Goal: Transaction & Acquisition: Book appointment/travel/reservation

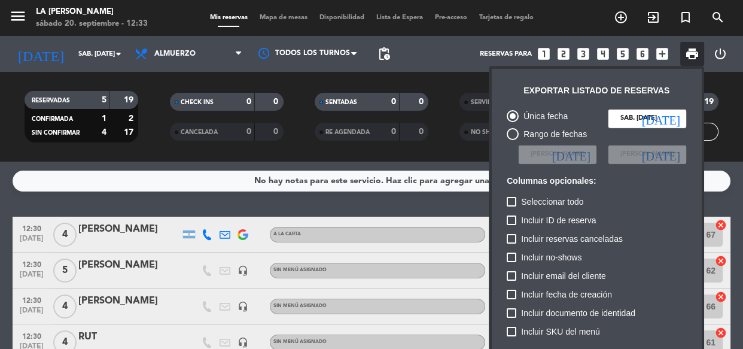
scroll to position [72, 0]
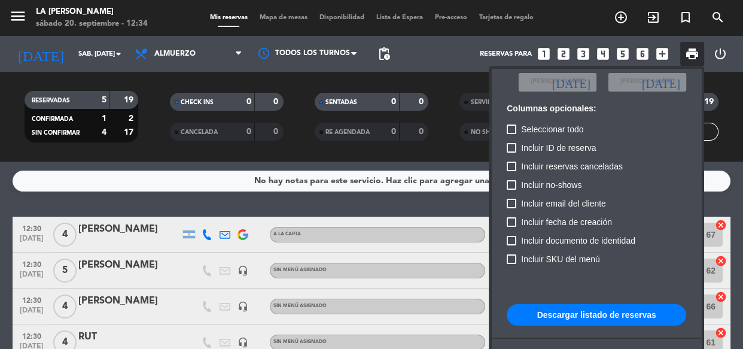
click at [675, 48] on div at bounding box center [371, 174] width 743 height 349
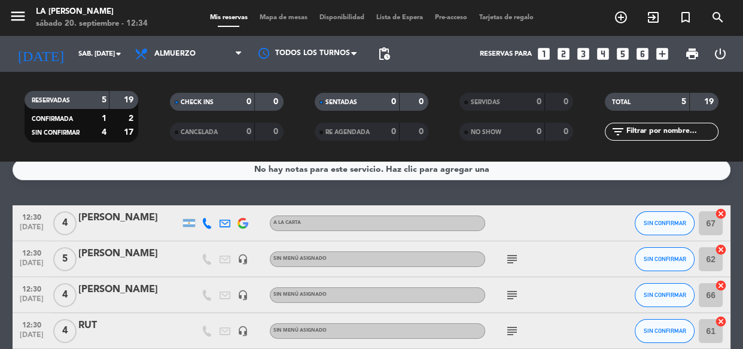
scroll to position [0, 0]
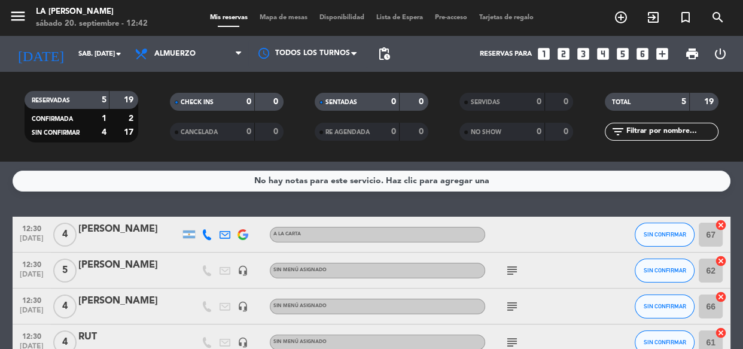
click at [603, 54] on icon "looks_4" at bounding box center [603, 54] width 16 height 16
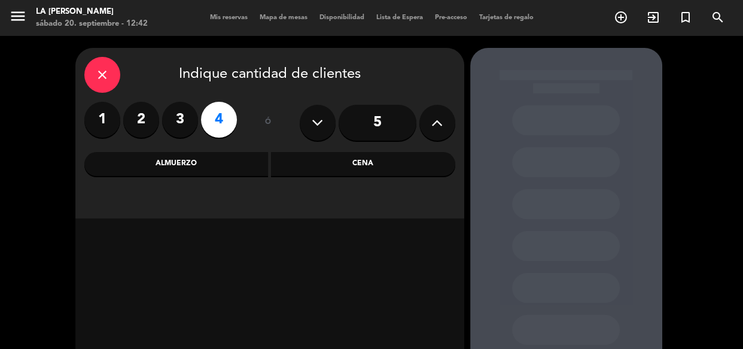
click at [371, 169] on div "Cena" at bounding box center [363, 164] width 184 height 24
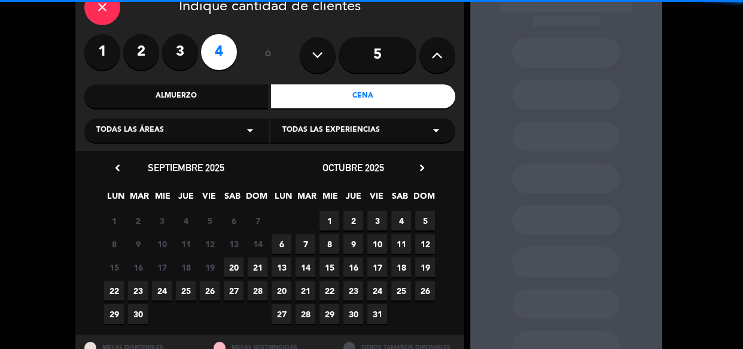
scroll to position [115, 0]
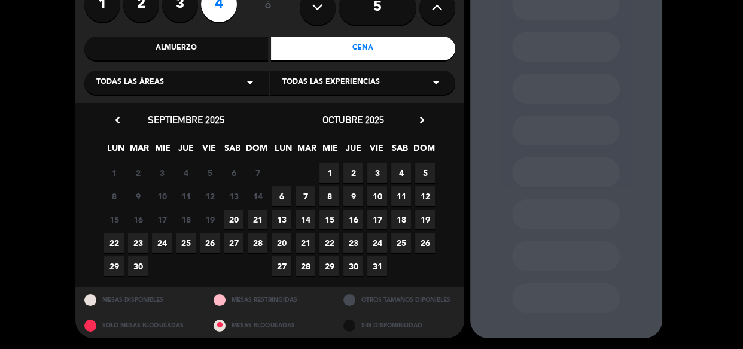
click at [226, 47] on div "Almuerzo" at bounding box center [176, 49] width 184 height 24
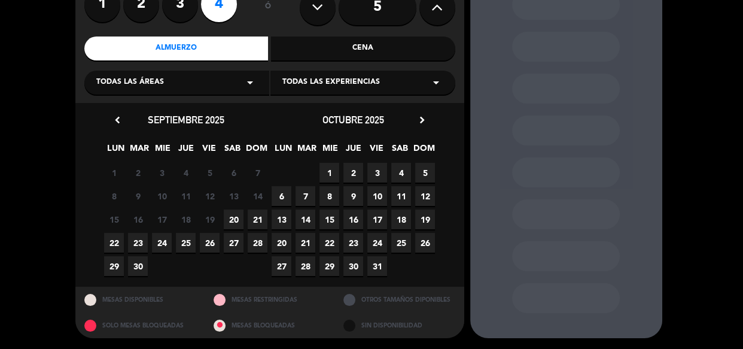
click at [257, 222] on span "21" at bounding box center [258, 219] width 20 height 20
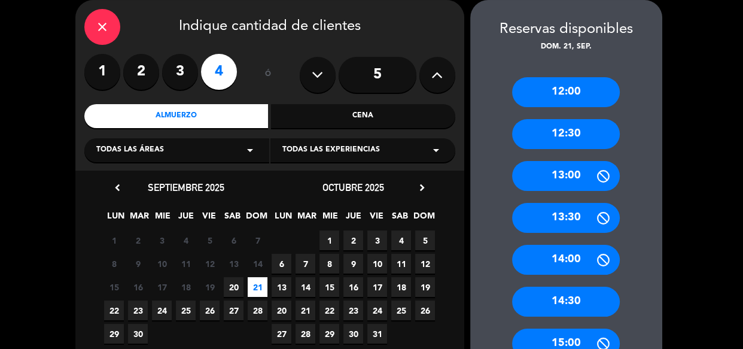
drag, startPoint x: 577, startPoint y: 132, endPoint x: 317, endPoint y: 23, distance: 282.7
click at [577, 133] on div "12:30" at bounding box center [566, 134] width 108 height 30
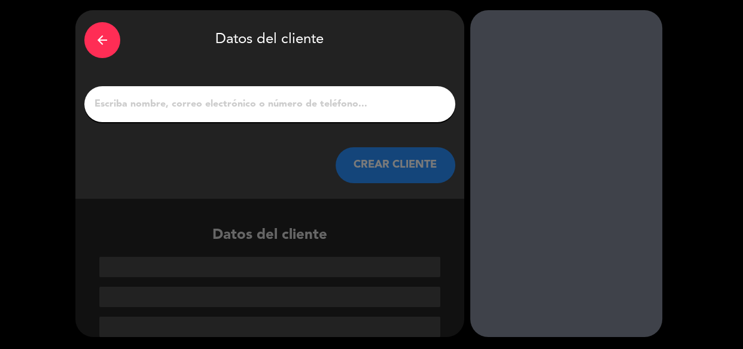
click at [320, 90] on div at bounding box center [269, 104] width 371 height 36
click at [323, 96] on input "1" at bounding box center [269, 104] width 353 height 17
paste input "[PERSON_NAME]"
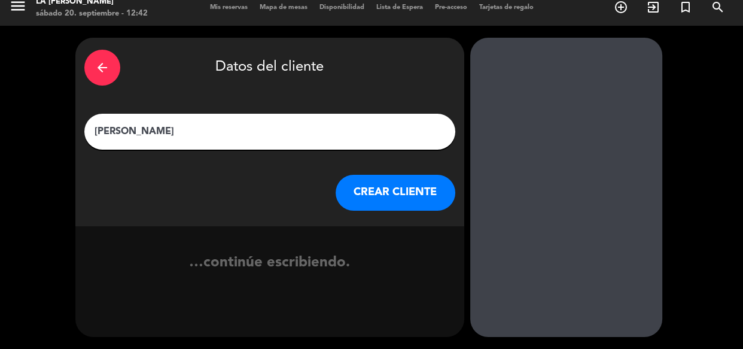
scroll to position [10, 0]
click at [126, 136] on input "[PERSON_NAME]" at bounding box center [269, 131] width 353 height 17
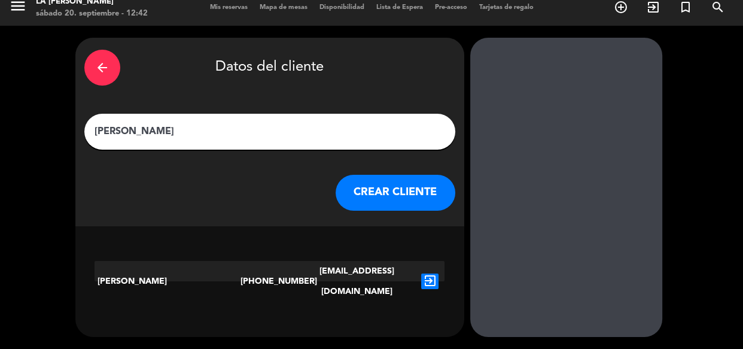
type input "[PERSON_NAME]"
click at [431, 273] on icon "exit_to_app" at bounding box center [429, 281] width 17 height 16
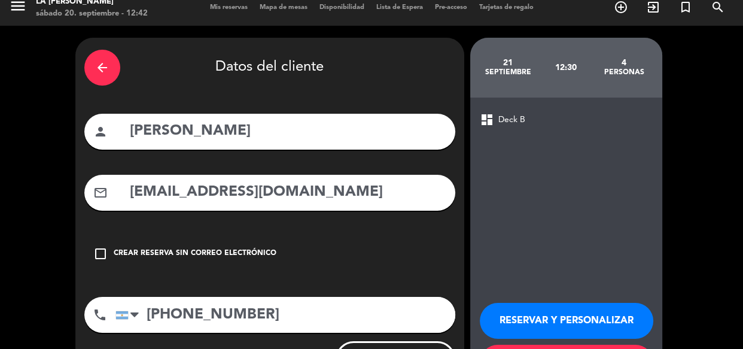
click at [271, 239] on div "check_box_outline_blank Crear reserva sin correo electrónico" at bounding box center [269, 254] width 371 height 36
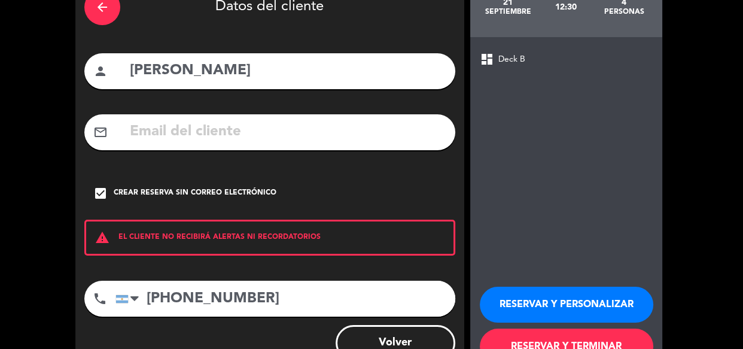
scroll to position [113, 0]
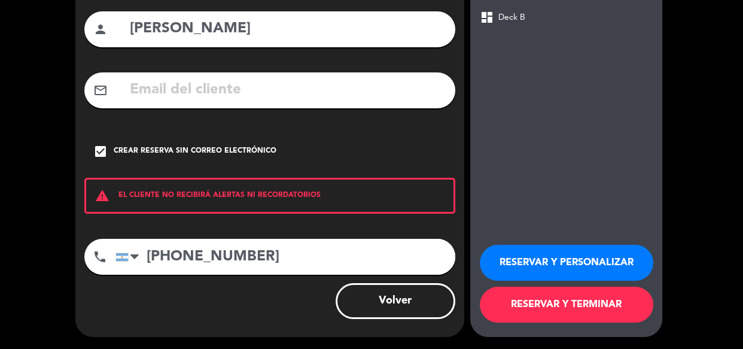
click at [579, 258] on button "RESERVAR Y PERSONALIZAR" at bounding box center [567, 263] width 174 height 36
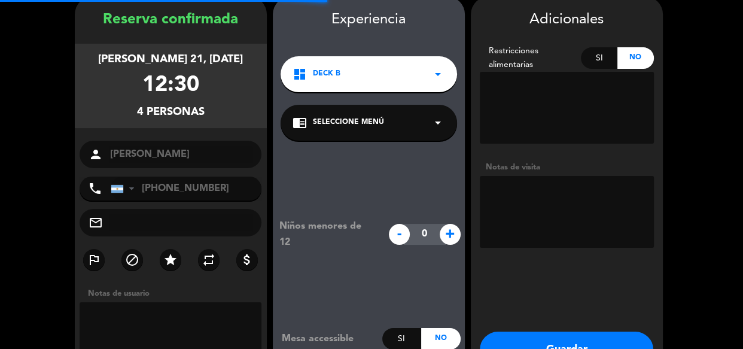
scroll to position [48, 0]
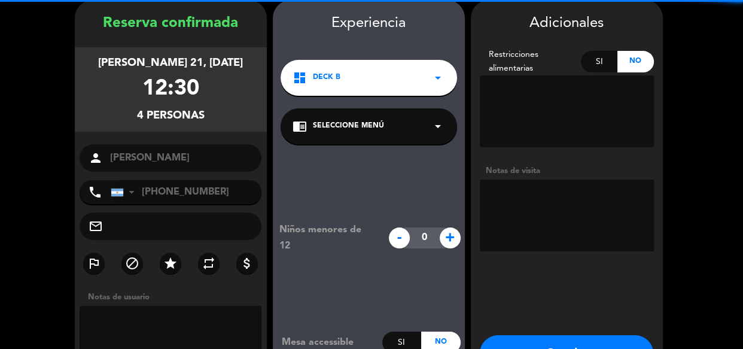
click at [609, 197] on textarea at bounding box center [567, 216] width 174 height 72
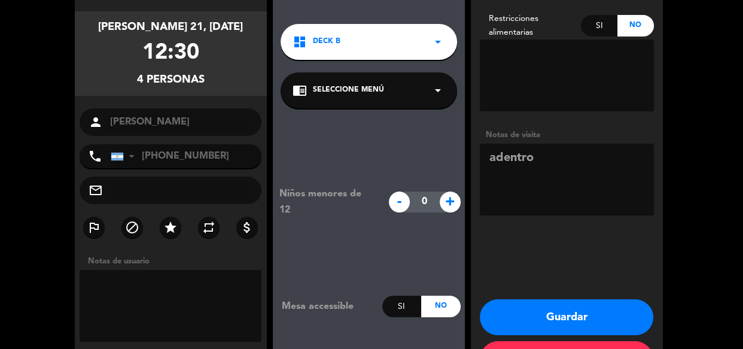
scroll to position [130, 0]
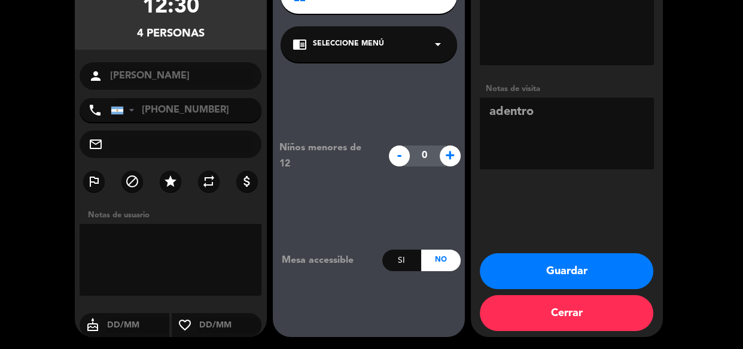
type textarea "adentro"
click at [585, 273] on button "Guardar" at bounding box center [567, 271] width 174 height 36
